Goal: Transaction & Acquisition: Book appointment/travel/reservation

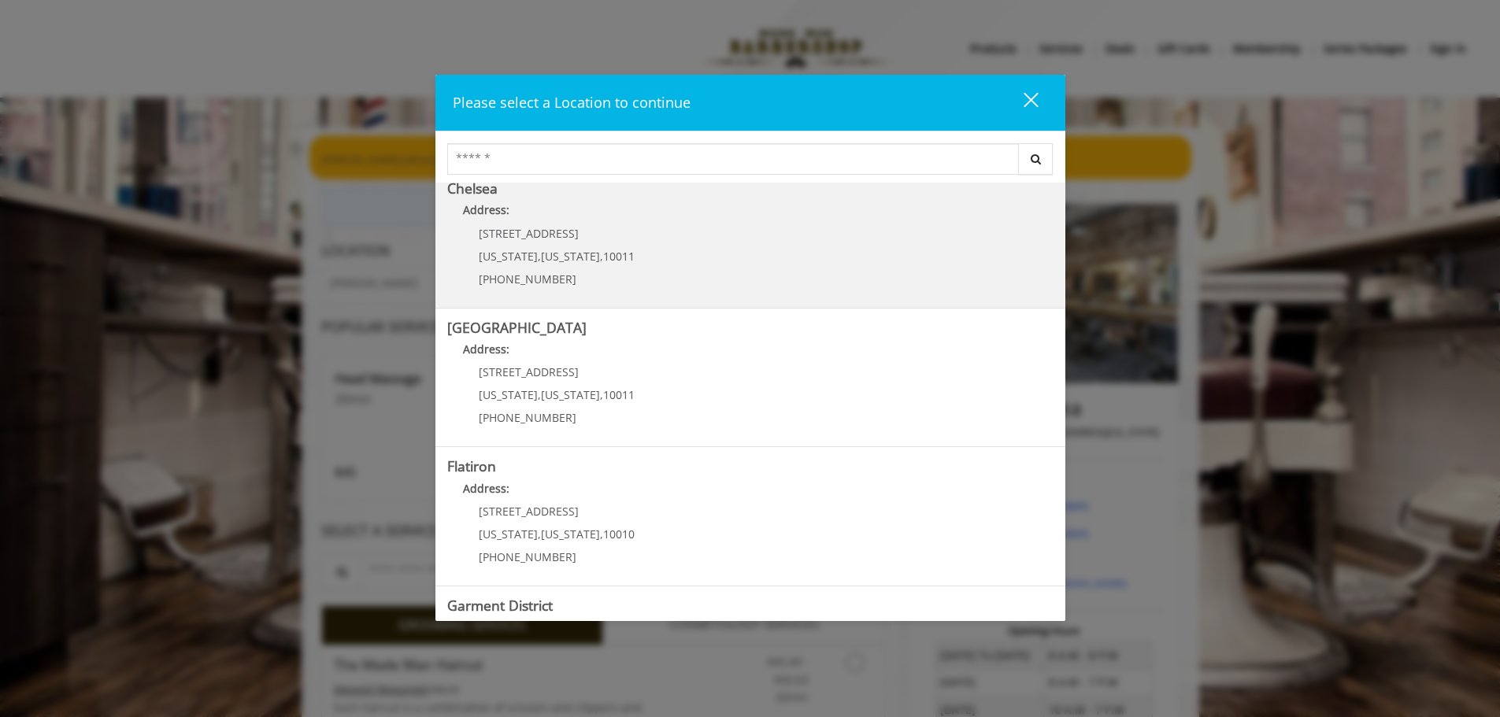
scroll to position [265, 0]
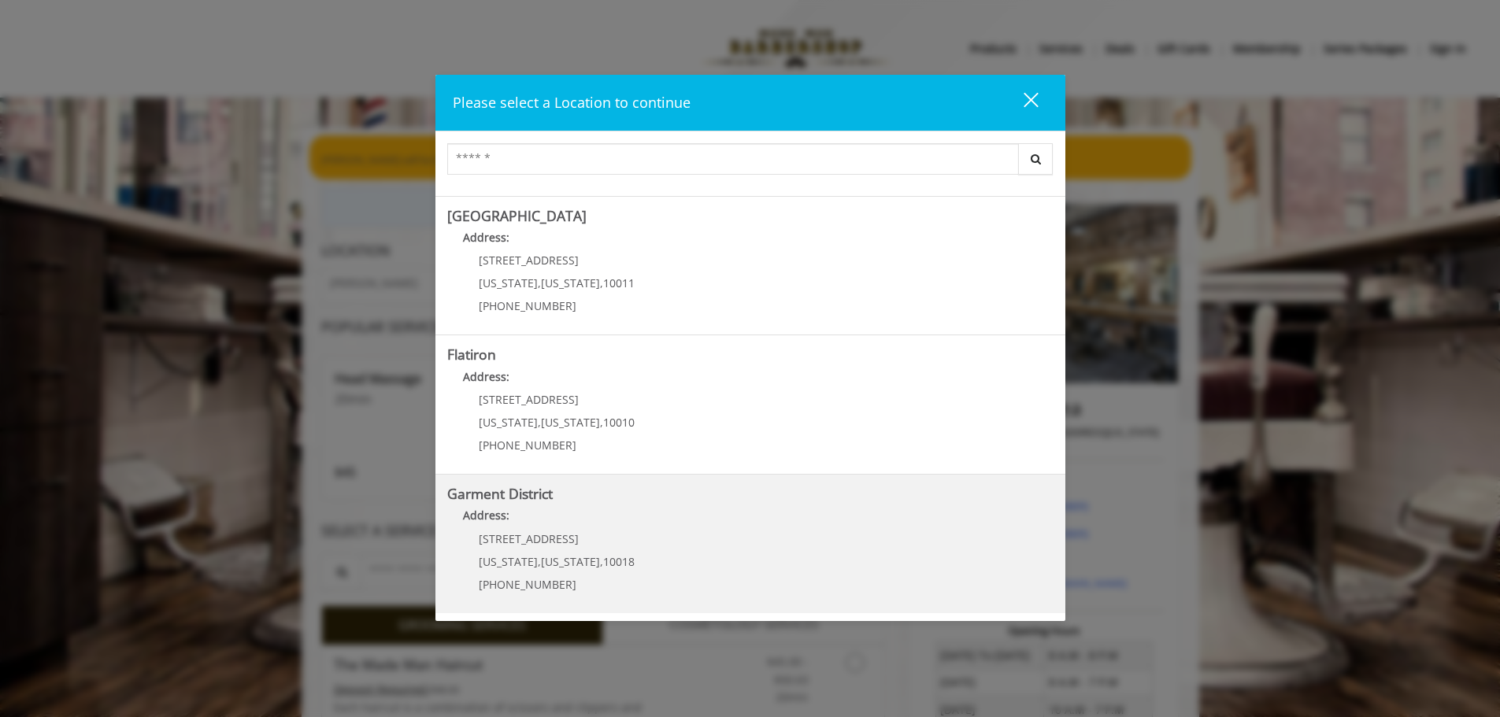
click at [548, 545] on span "[STREET_ADDRESS]" at bounding box center [529, 538] width 100 height 15
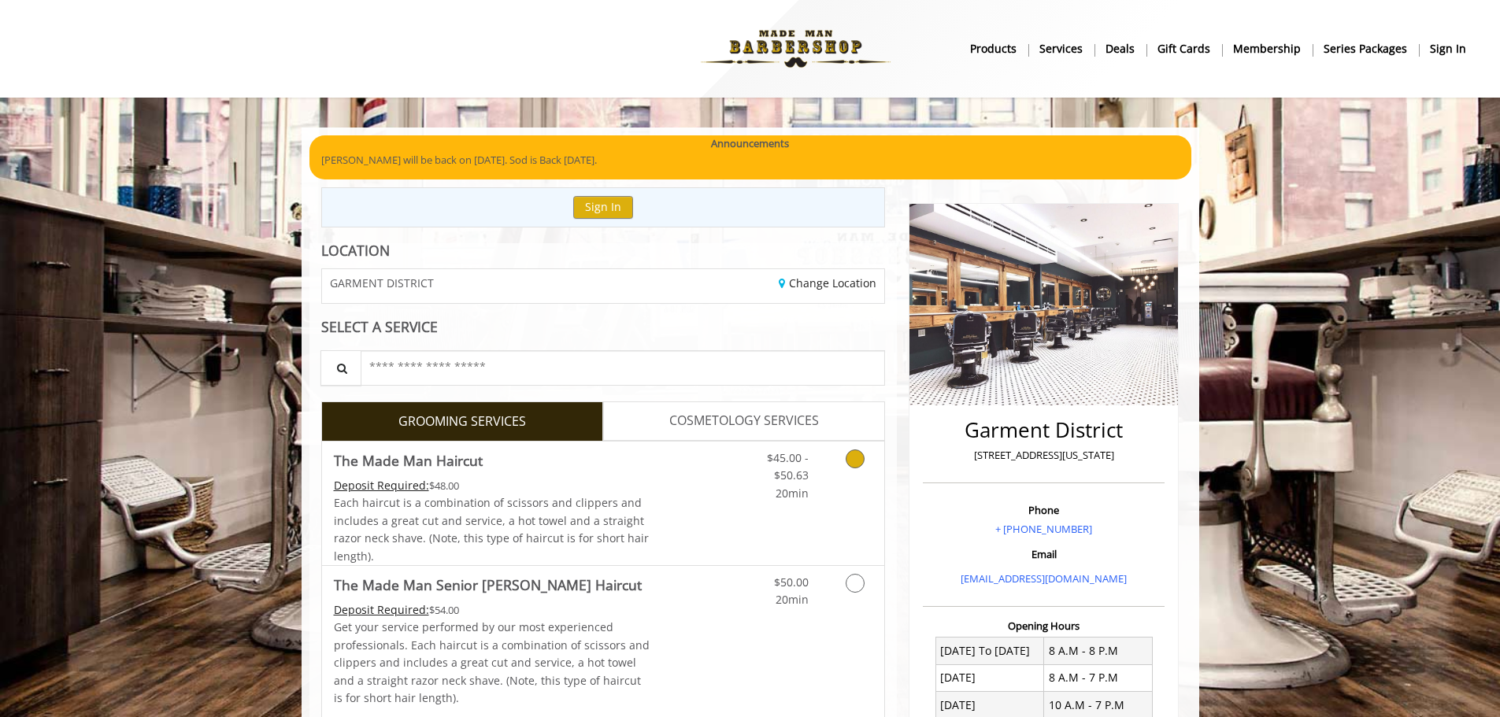
click at [598, 485] on div "Deposit Required: $48.00" at bounding box center [492, 485] width 316 height 17
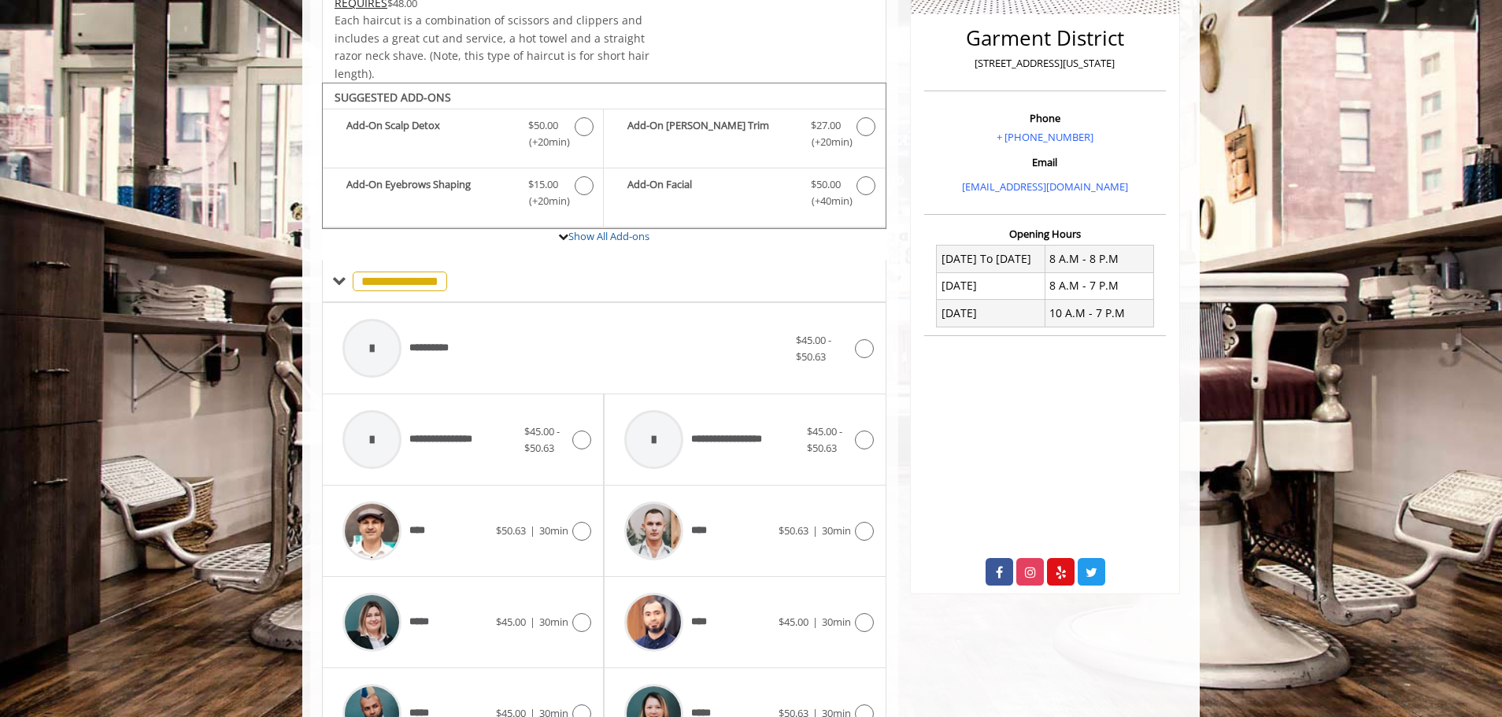
scroll to position [475, 0]
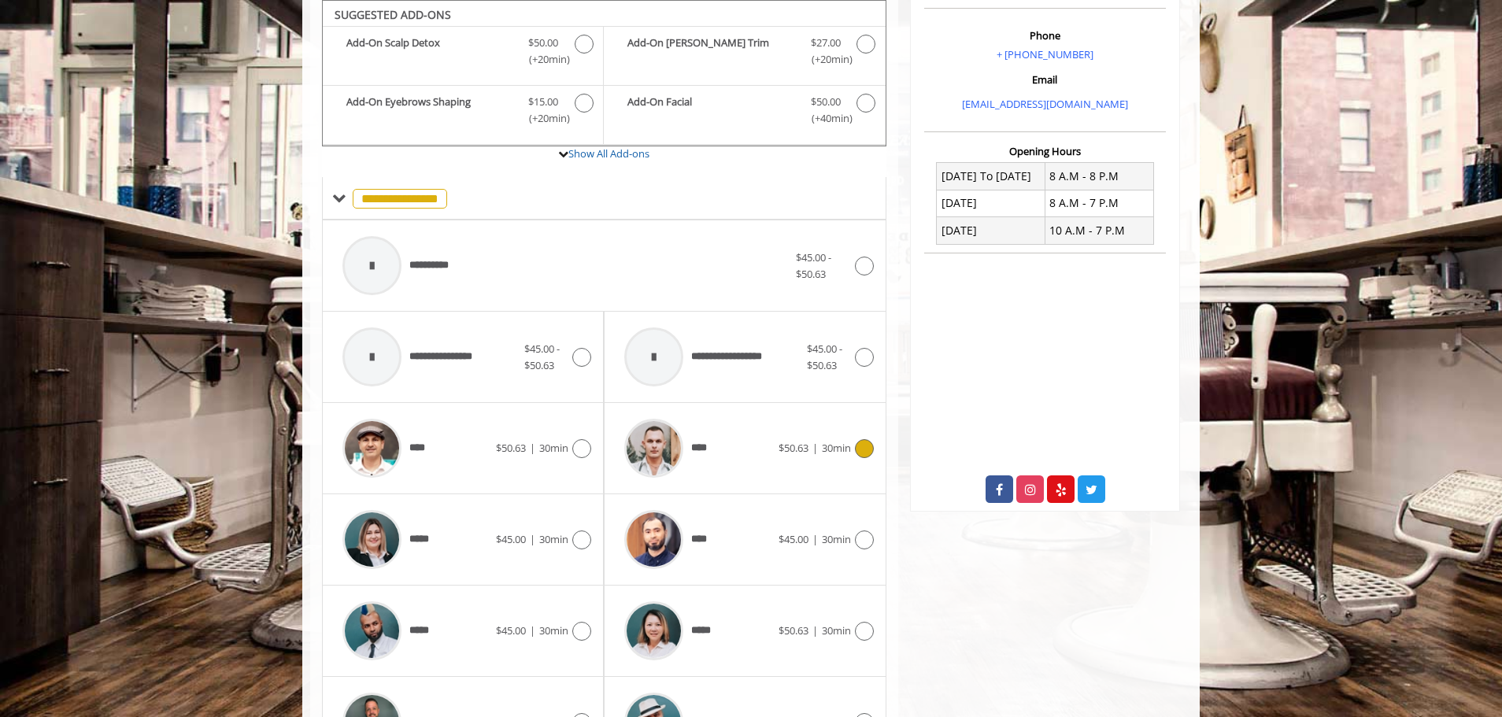
click at [759, 474] on div "****" at bounding box center [696, 448] width 161 height 75
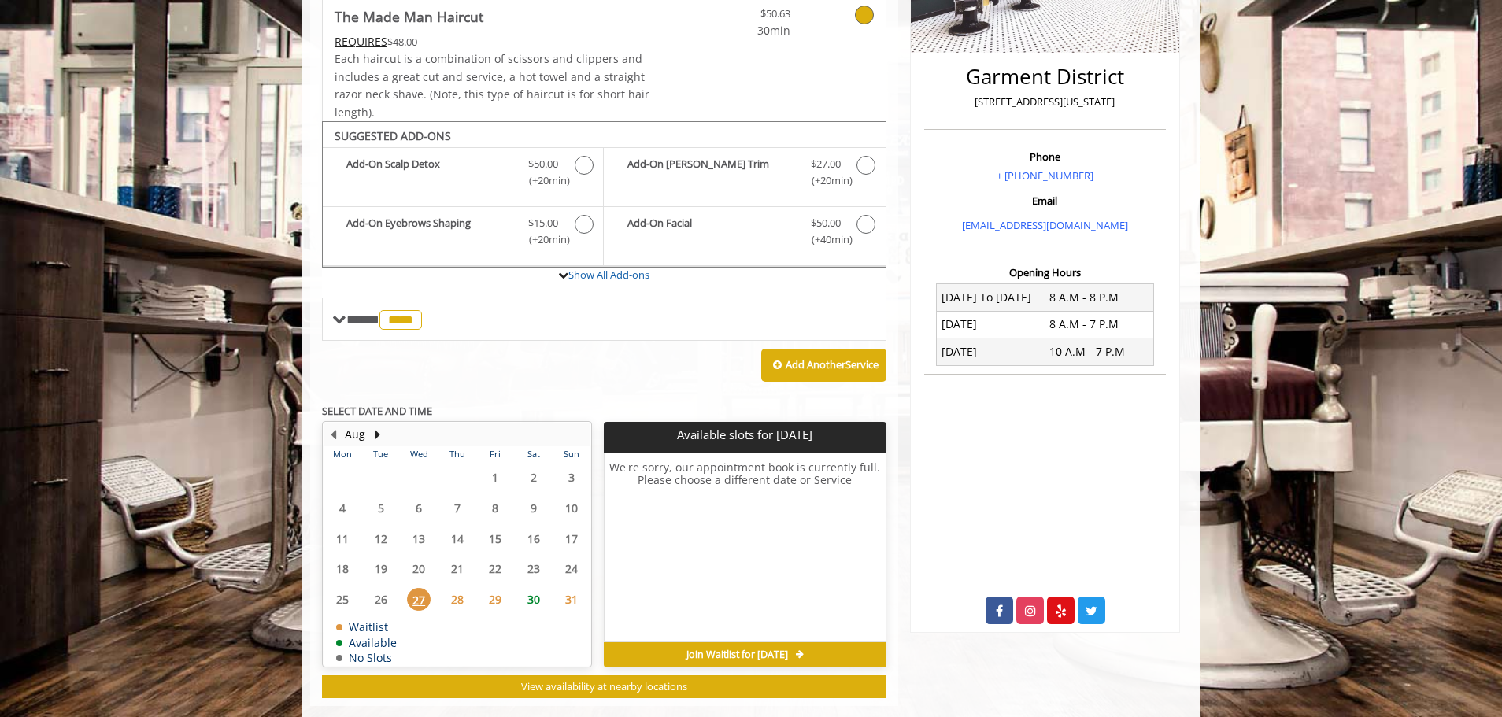
scroll to position [382, 0]
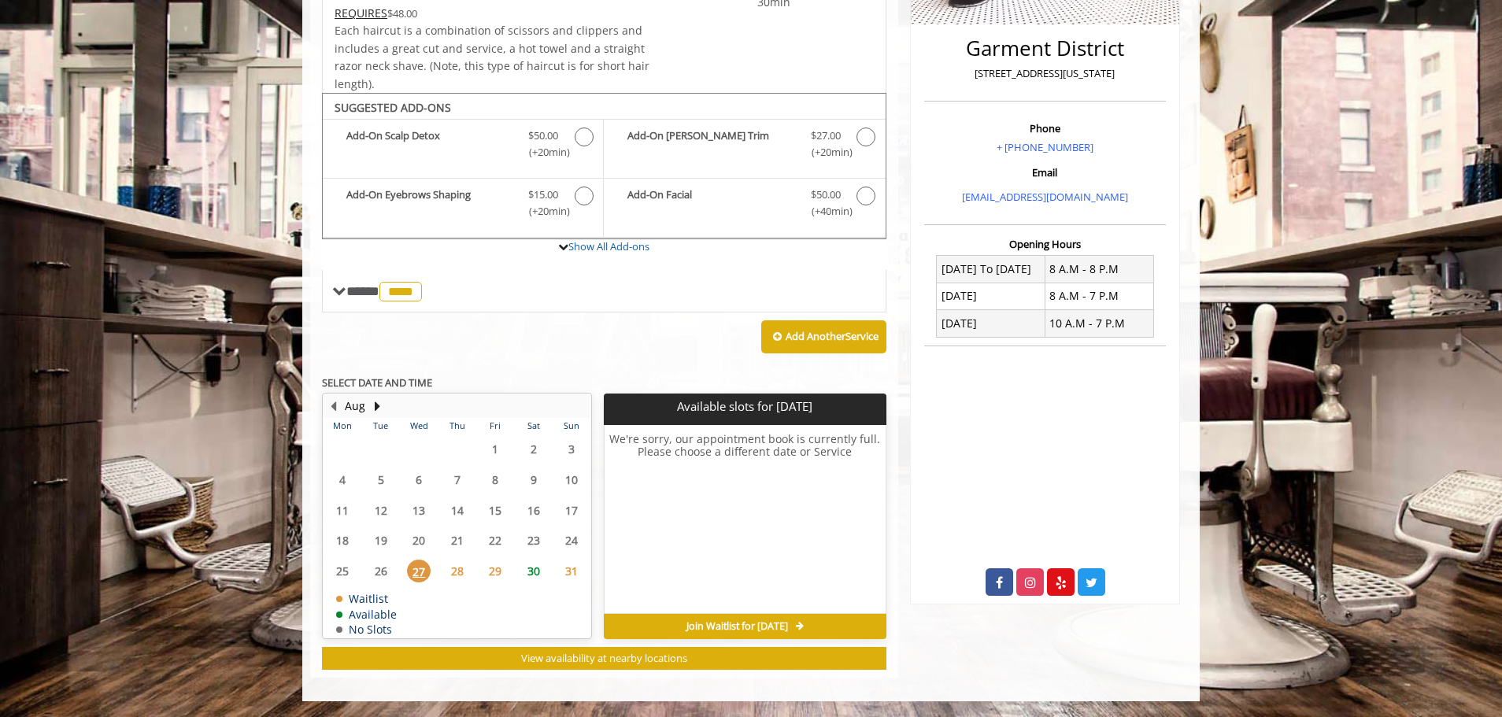
click at [541, 350] on div "Add Another Service" at bounding box center [604, 337] width 564 height 49
